Goal: Task Accomplishment & Management: Manage account settings

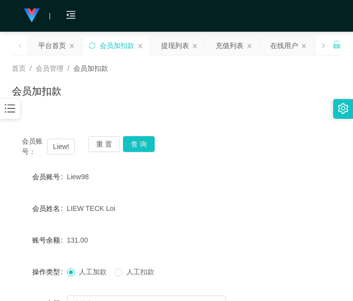
click at [137, 229] on form "会员账号 Liew98 会员姓名 LIEW TECK Loi 账号余额 131.00 操作类型 人工加款 人工扣款 金额 确 定" at bounding box center [176, 256] width 329 height 178
click at [59, 146] on input "Liew98" at bounding box center [61, 147] width 28 height 16
paste input "sean7"
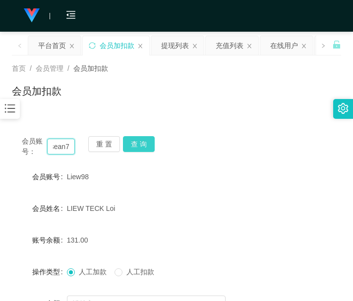
type input "sean7"
click at [140, 146] on button "查 询" at bounding box center [139, 144] width 32 height 16
click at [140, 146] on div "会员账号： sean7 重 置 查 询" at bounding box center [176, 146] width 329 height 21
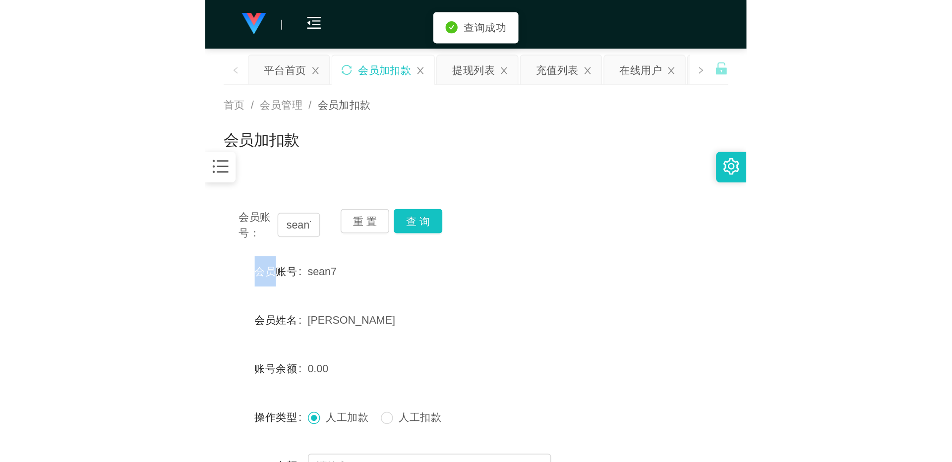
scroll to position [145, 0]
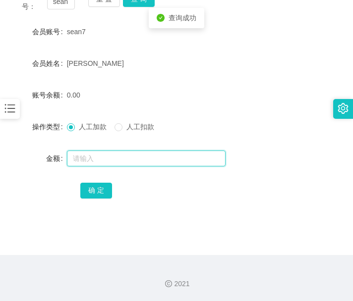
click at [144, 155] on input "text" at bounding box center [146, 159] width 159 height 16
type input "500"
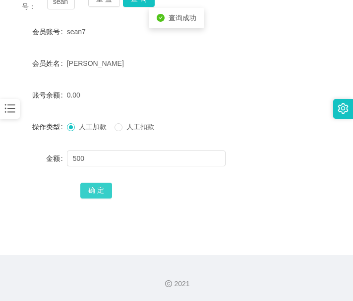
click at [90, 193] on button "确 定" at bounding box center [96, 191] width 32 height 16
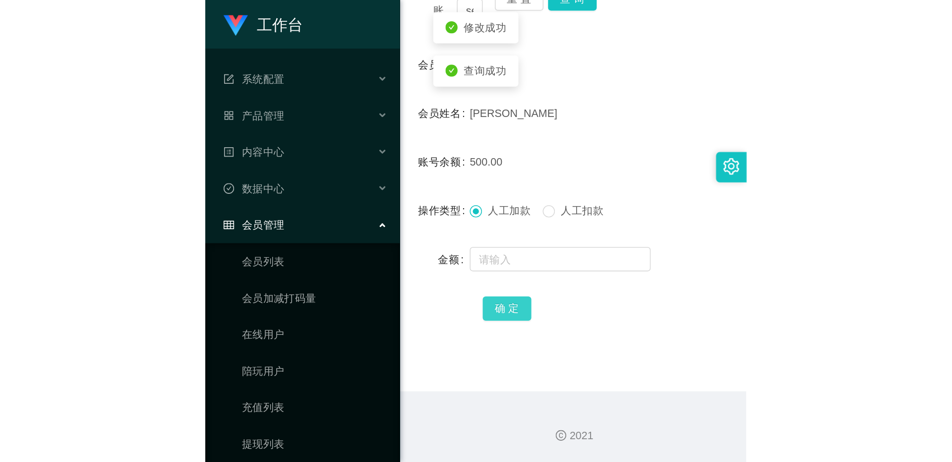
scroll to position [0, 0]
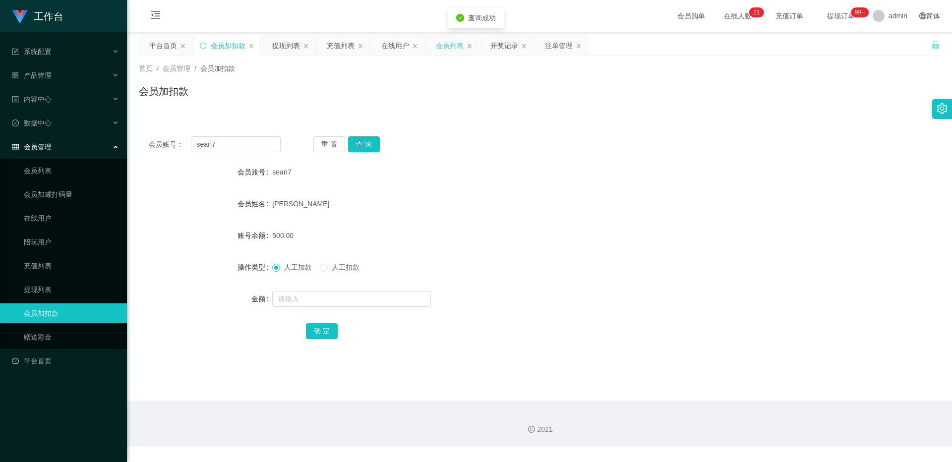
click at [353, 47] on div "会员列表" at bounding box center [450, 45] width 28 height 19
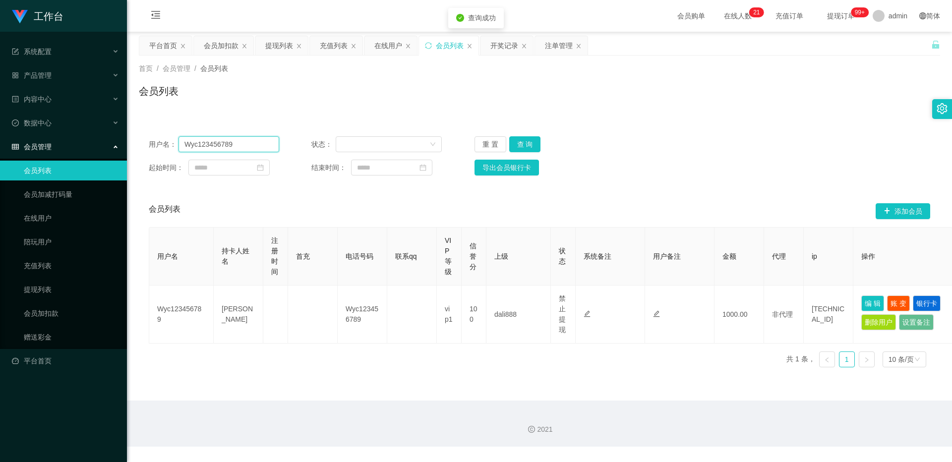
drag, startPoint x: 244, startPoint y: 145, endPoint x: 84, endPoint y: 111, distance: 163.8
click at [84, 111] on section "工作台 系统配置 产品管理 内容中心 数据中心 会员管理 会员列表 会员加减打码量 在线用户 陪玩用户 充值列表 提现列表 会员加扣款 赠送彩金 平台首页 保…" at bounding box center [476, 223] width 952 height 447
paste input "sean7"
type input "sean7"
click at [353, 138] on button "查 询" at bounding box center [525, 144] width 32 height 16
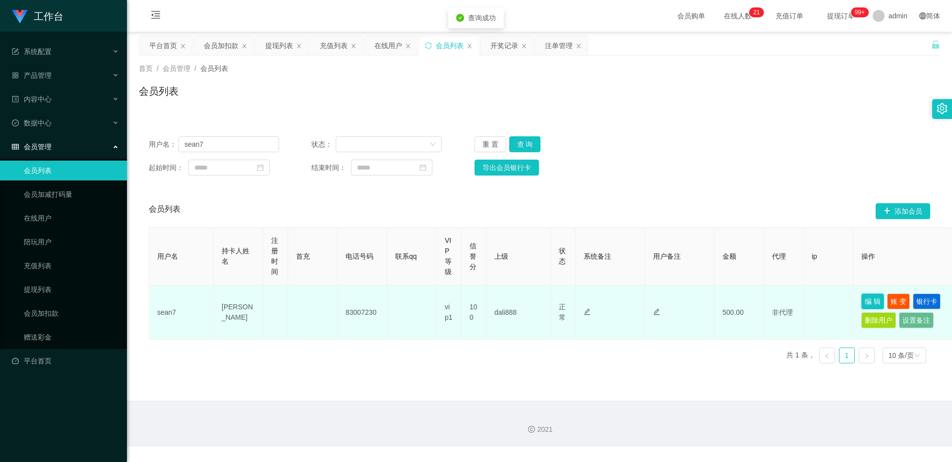
click at [353, 301] on button "编 辑" at bounding box center [872, 302] width 23 height 16
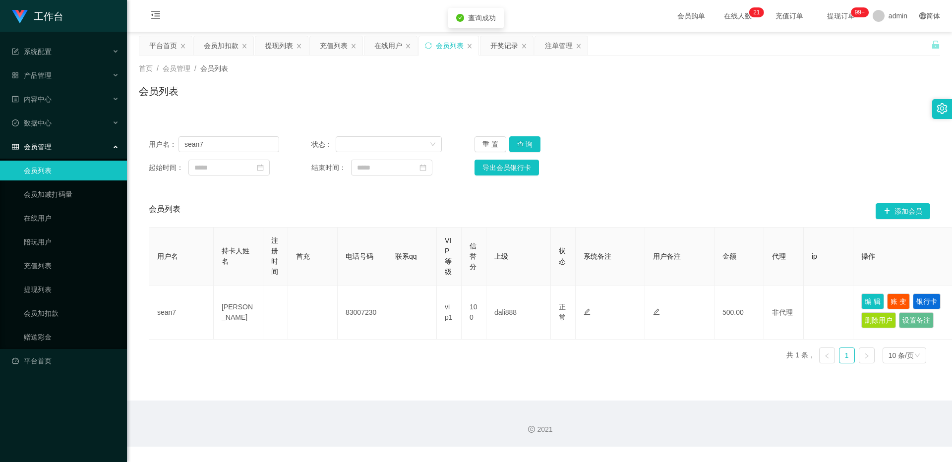
type input "sean7"
type input "83007230"
type input "[PERSON_NAME]"
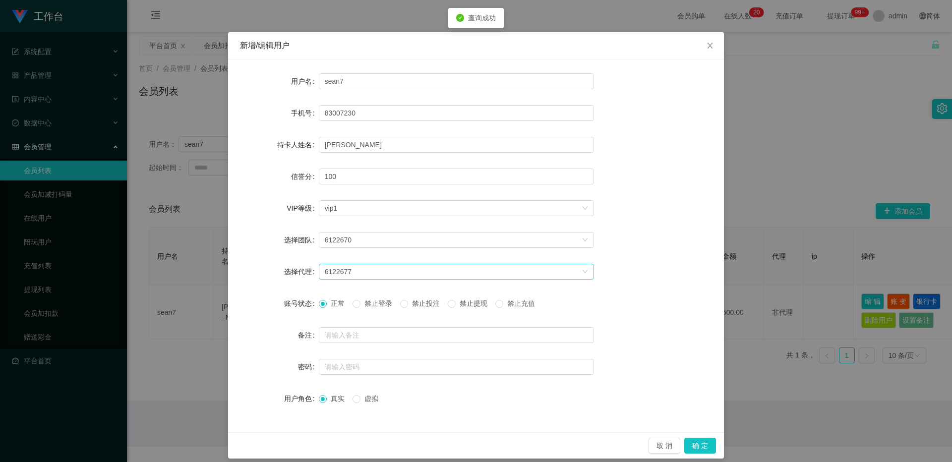
scroll to position [26, 0]
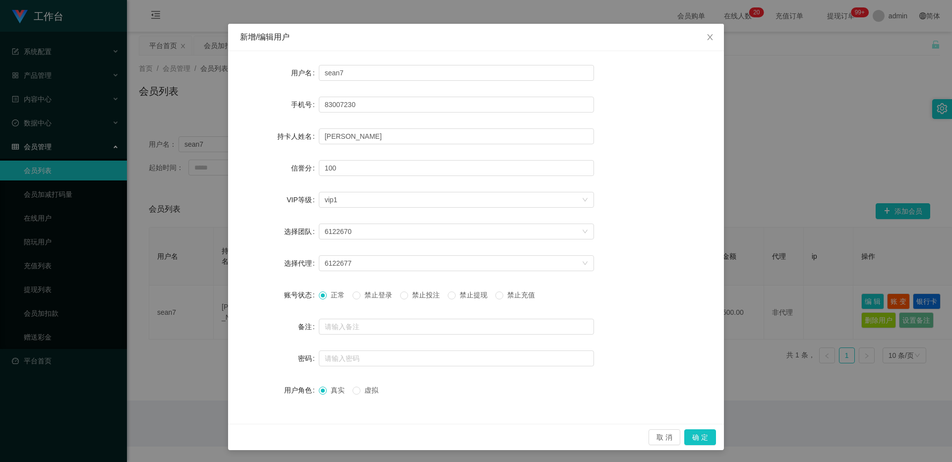
drag, startPoint x: 408, startPoint y: 295, endPoint x: 426, endPoint y: 297, distance: 18.5
click at [353, 295] on span "禁止投注" at bounding box center [426, 295] width 36 height 8
click at [353, 301] on div "正常 禁止登录 禁止投注 禁止提现 禁止充值" at bounding box center [456, 295] width 275 height 20
click at [353, 297] on span "禁止提现" at bounding box center [474, 295] width 36 height 8
click at [353, 301] on button "确 定" at bounding box center [700, 437] width 32 height 16
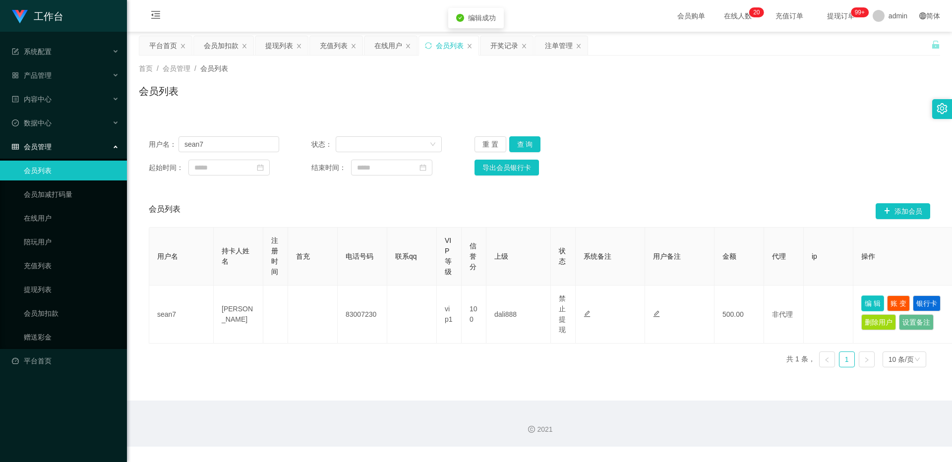
scroll to position [0, 0]
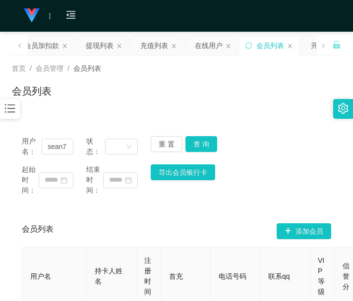
click at [170, 99] on div "会员列表" at bounding box center [176, 95] width 329 height 23
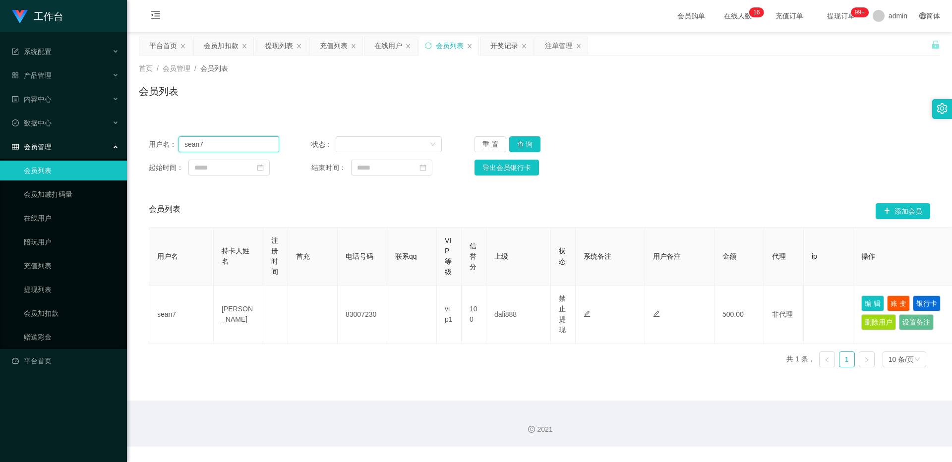
click at [212, 138] on input "sean7" at bounding box center [228, 144] width 101 height 16
paste input "Liew98"
type input "Liew98"
click at [353, 145] on button "查 询" at bounding box center [525, 144] width 32 height 16
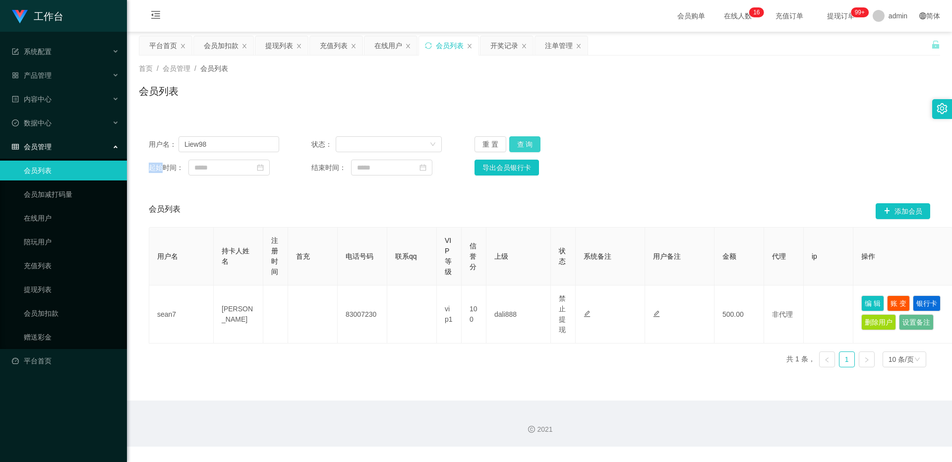
click at [353, 145] on div "重 置 查 询" at bounding box center [539, 144] width 130 height 16
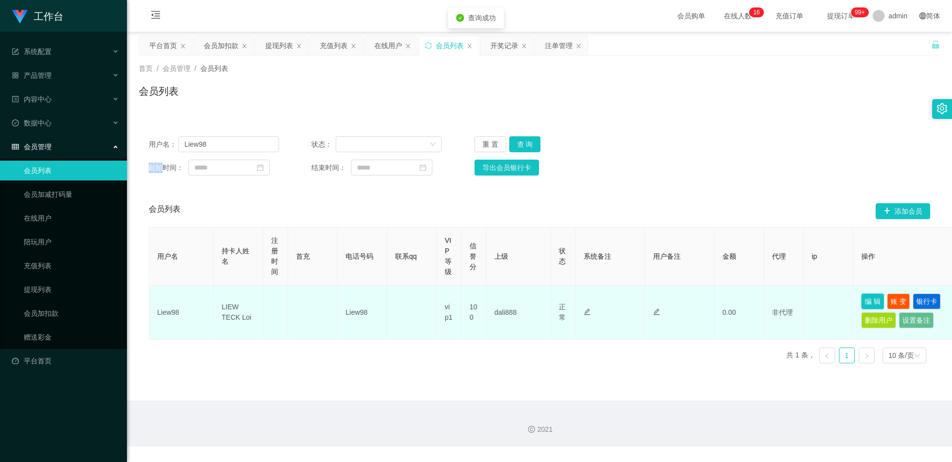
click at [353, 297] on button "编 辑" at bounding box center [872, 302] width 23 height 16
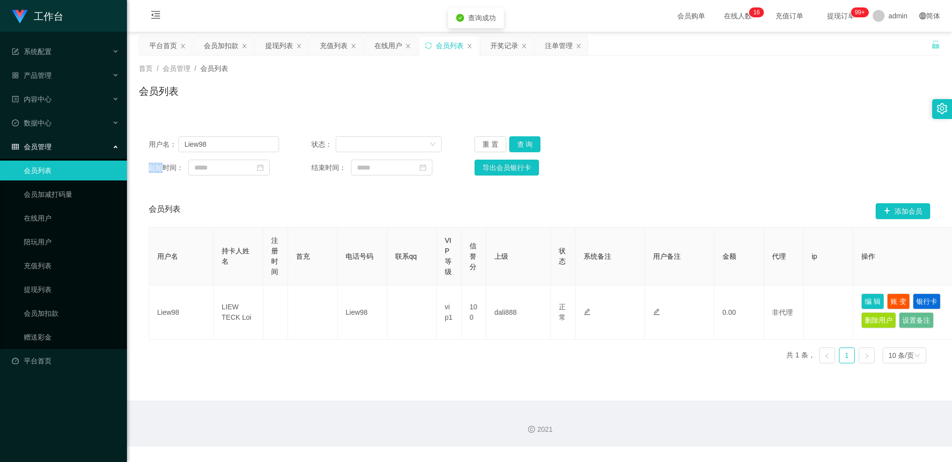
type input "Liew98"
type input "LIEW TECK Loi"
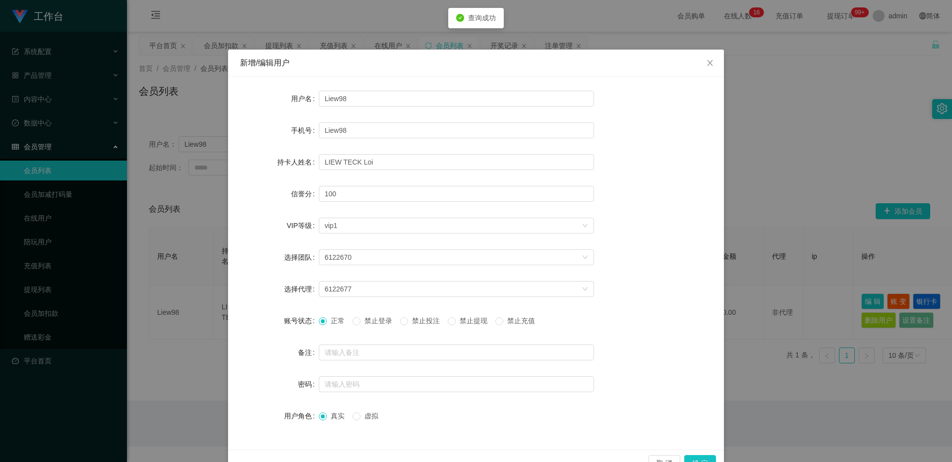
click at [353, 301] on span "禁止提现" at bounding box center [474, 321] width 36 height 8
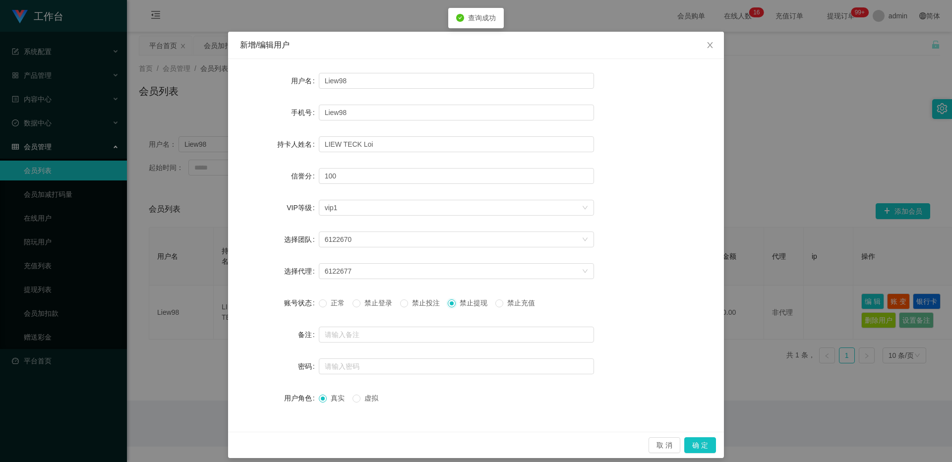
scroll to position [26, 0]
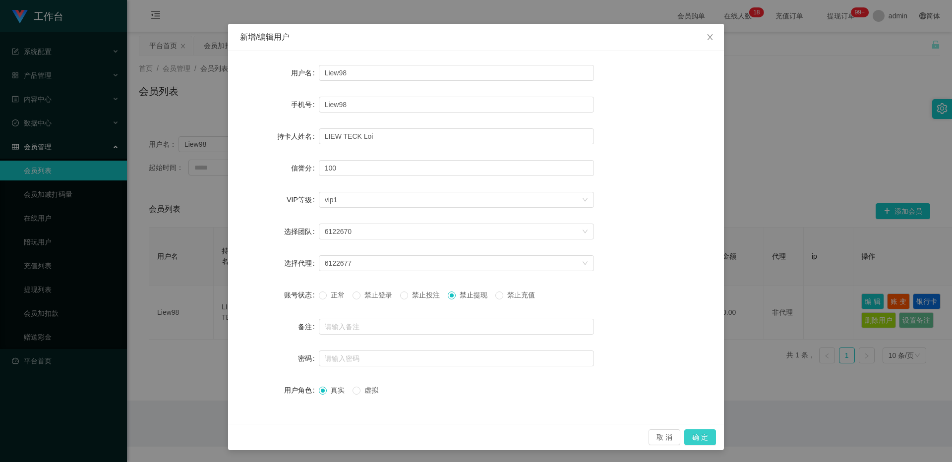
click at [353, 301] on button "确 定" at bounding box center [700, 437] width 32 height 16
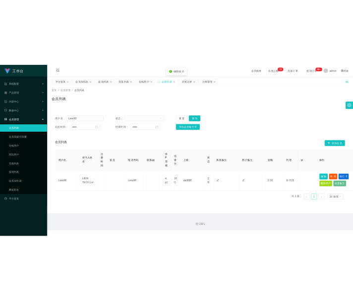
scroll to position [0, 0]
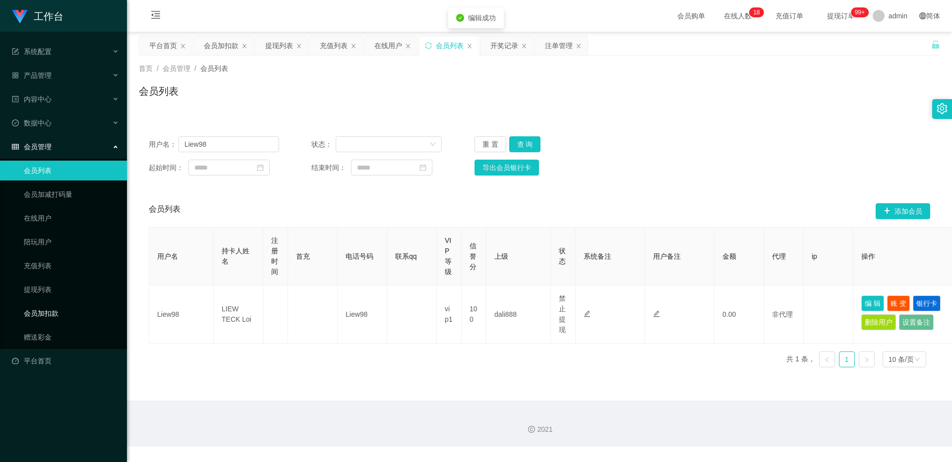
click at [62, 301] on link "会员加扣款" at bounding box center [71, 313] width 95 height 20
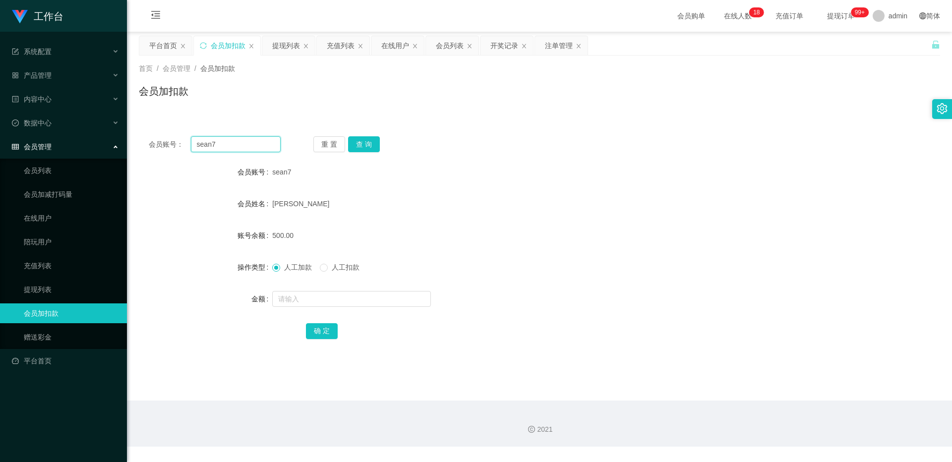
click at [222, 146] on input "sean7" at bounding box center [236, 144] width 90 height 16
paste input "Liew98"
type input "Liew98"
click at [353, 142] on button "查 询" at bounding box center [364, 144] width 32 height 16
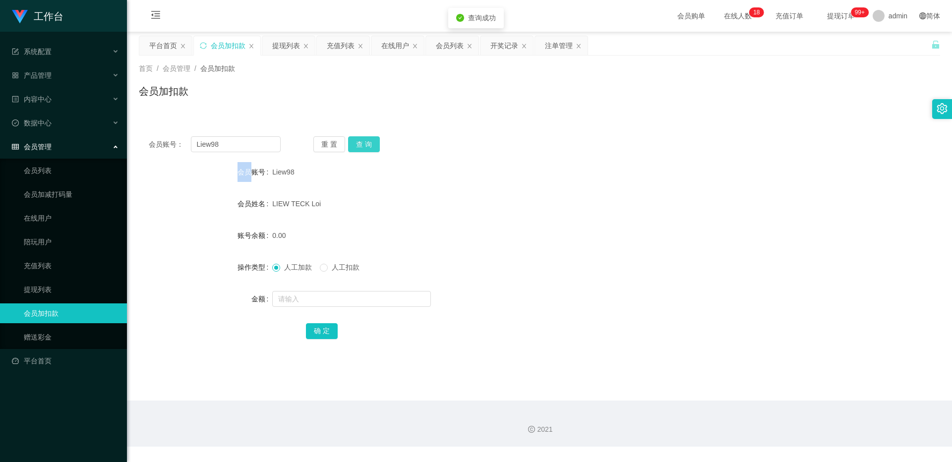
click at [353, 142] on div "重 置 查 询" at bounding box center [379, 144] width 132 height 16
drag, startPoint x: 294, startPoint y: 296, endPoint x: 284, endPoint y: 300, distance: 10.7
click at [294, 296] on input "text" at bounding box center [351, 299] width 159 height 16
type input "1000"
click at [324, 301] on button "确 定" at bounding box center [322, 331] width 32 height 16
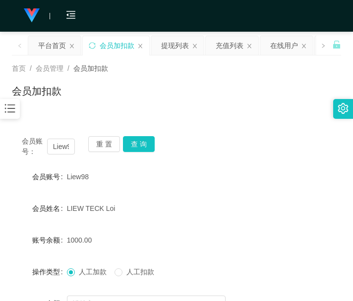
click at [192, 211] on div "LIEW TECK Loi" at bounding box center [163, 209] width 192 height 20
click at [65, 144] on input "Liew98" at bounding box center [61, 147] width 28 height 16
paste input "uffy8383zoro"
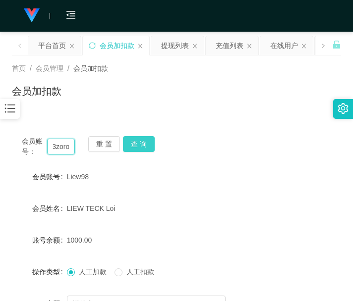
type input "Luffy8383zoro"
click at [134, 141] on button "查 询" at bounding box center [139, 144] width 32 height 16
click at [134, 141] on div "重 置 查 询" at bounding box center [114, 146] width 53 height 21
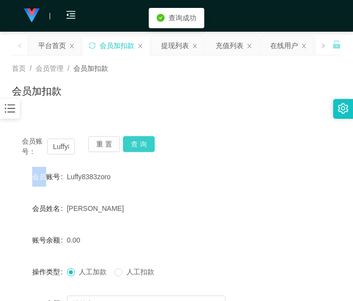
click at [134, 141] on button "查 询" at bounding box center [139, 144] width 32 height 16
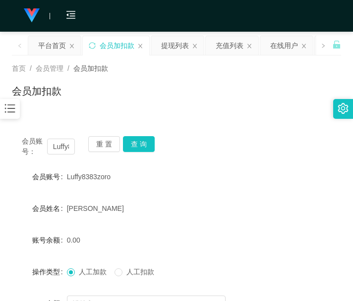
drag, startPoint x: 127, startPoint y: 255, endPoint x: 129, endPoint y: 241, distance: 14.0
click at [127, 255] on form "会员账号 Luffy8383zoro 会员姓名 [PERSON_NAME] 账号余额 0.00 操作类型 人工加款 人工扣款 金额 确 定" at bounding box center [176, 256] width 329 height 178
click at [85, 179] on span "Luffy8383zoro" at bounding box center [89, 177] width 44 height 8
copy span "Luffy8383zoro"
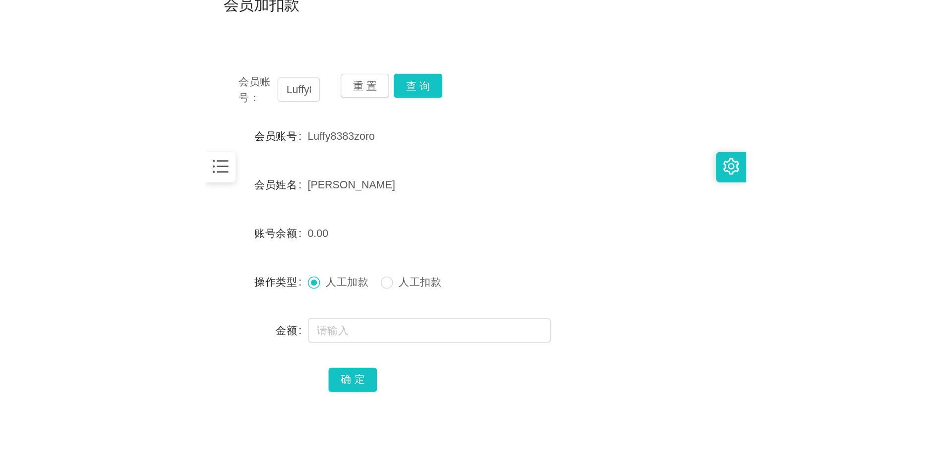
scroll to position [145, 0]
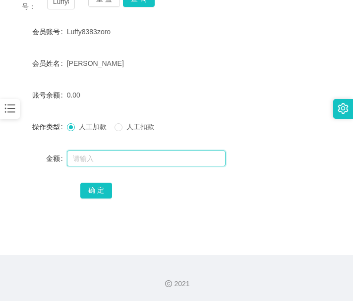
click at [166, 163] on input "text" at bounding box center [146, 159] width 159 height 16
type input "500"
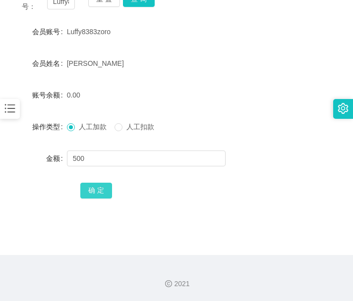
drag, startPoint x: 105, startPoint y: 191, endPoint x: 136, endPoint y: 142, distance: 57.5
click at [105, 190] on button "确 定" at bounding box center [96, 191] width 32 height 16
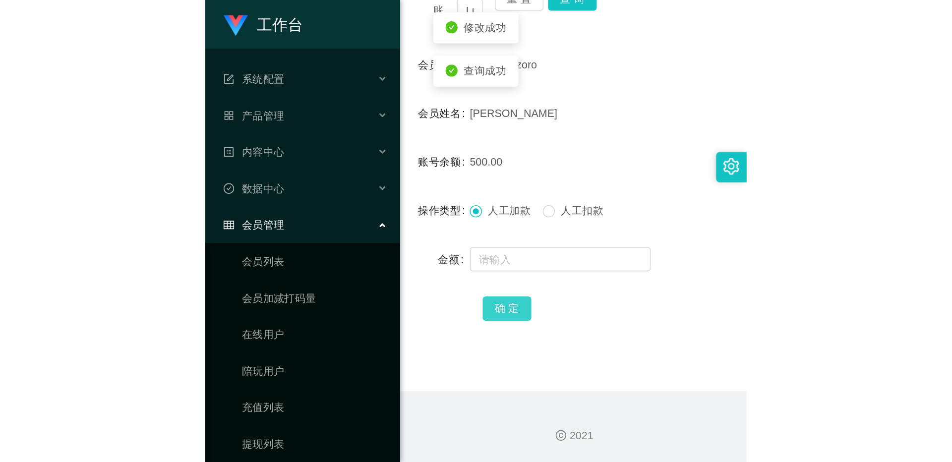
scroll to position [0, 0]
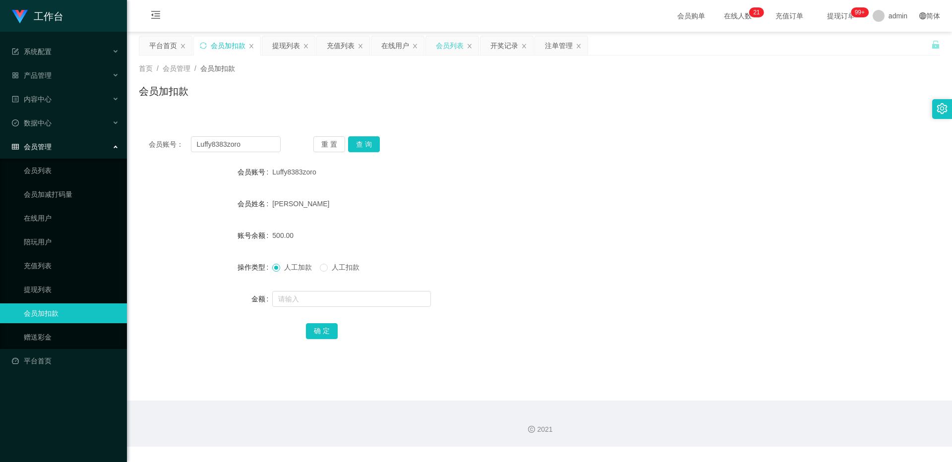
click at [353, 45] on div "会员列表" at bounding box center [450, 45] width 28 height 19
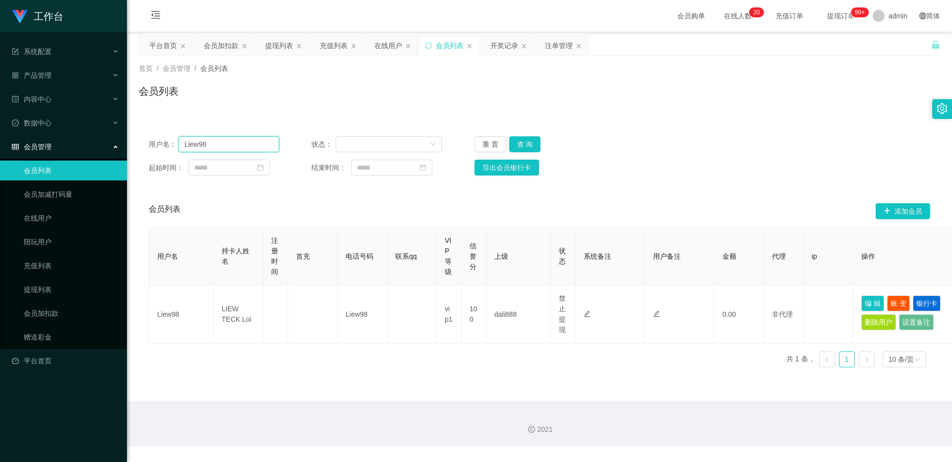
click at [241, 147] on input "Liew98" at bounding box center [228, 144] width 101 height 16
paste input "uffy8383zoro"
type input "Luffy8383zoro"
click at [353, 141] on button "查 询" at bounding box center [525, 144] width 32 height 16
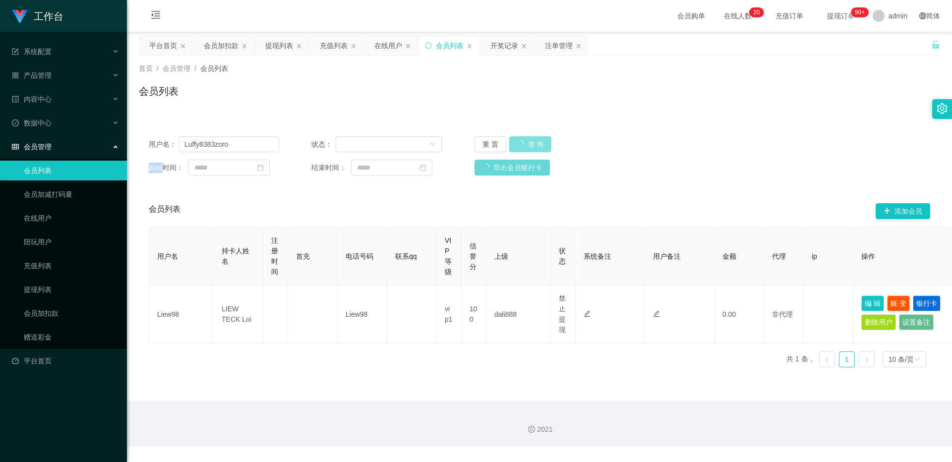
click at [353, 141] on div "重 置 查 询" at bounding box center [539, 144] width 130 height 16
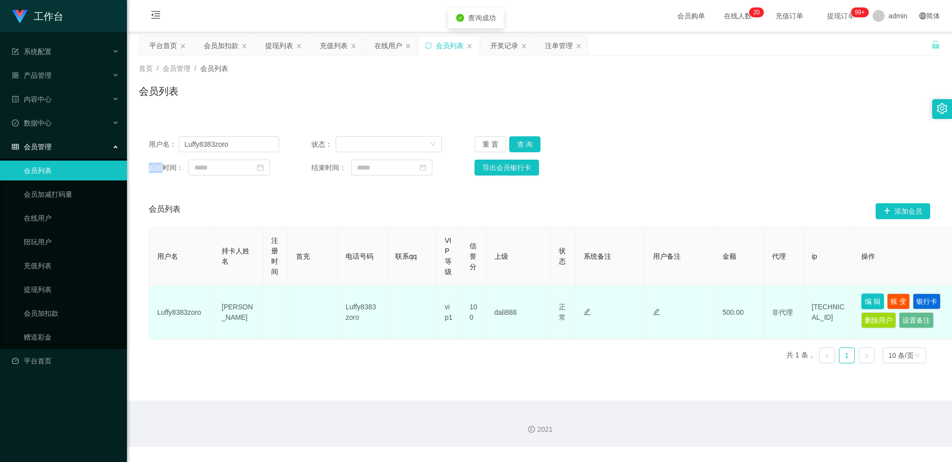
click at [353, 298] on button "编 辑" at bounding box center [872, 302] width 23 height 16
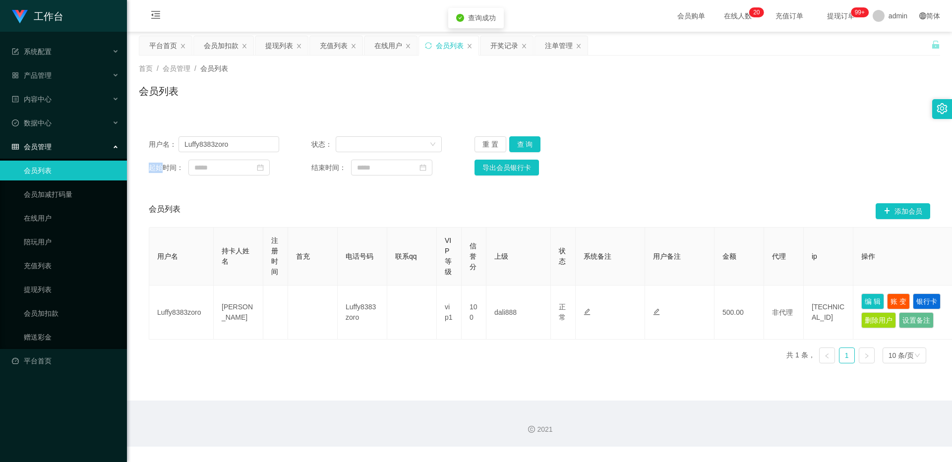
type input "Luffy8383zoro"
type input "[PERSON_NAME]"
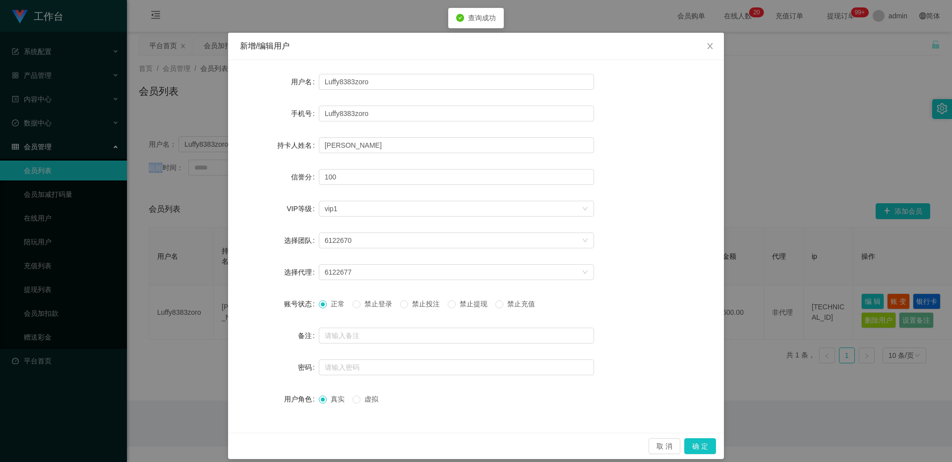
scroll to position [26, 0]
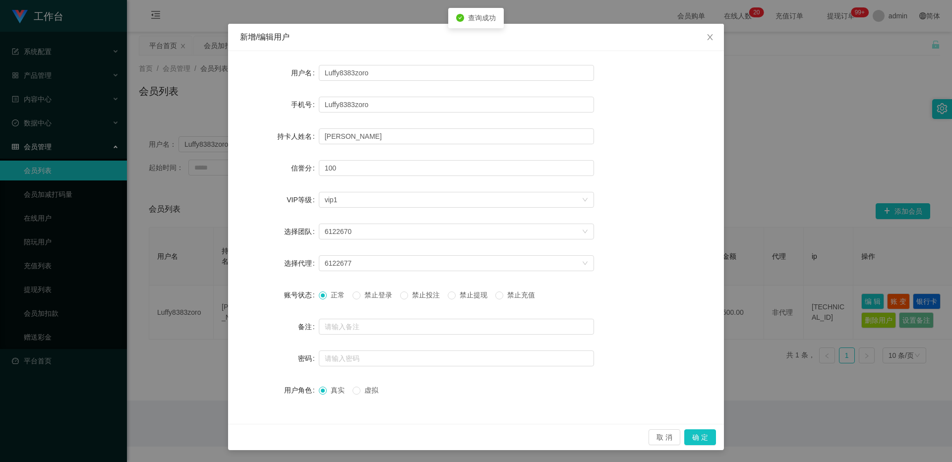
click at [353, 294] on span "禁止提现" at bounding box center [474, 295] width 36 height 8
click at [353, 301] on button "确 定" at bounding box center [700, 437] width 32 height 16
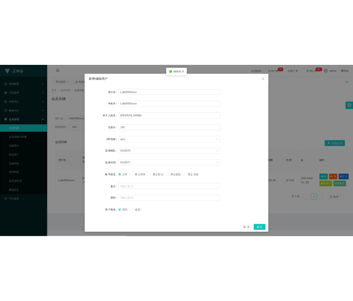
scroll to position [0, 0]
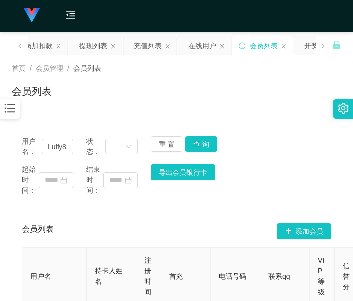
click at [110, 96] on div "会员列表" at bounding box center [176, 95] width 329 height 23
drag, startPoint x: 152, startPoint y: 220, endPoint x: 348, endPoint y: 145, distance: 209.7
click at [152, 220] on div "会员列表 添加会员" at bounding box center [176, 232] width 309 height 32
